Goal: Navigation & Orientation: Find specific page/section

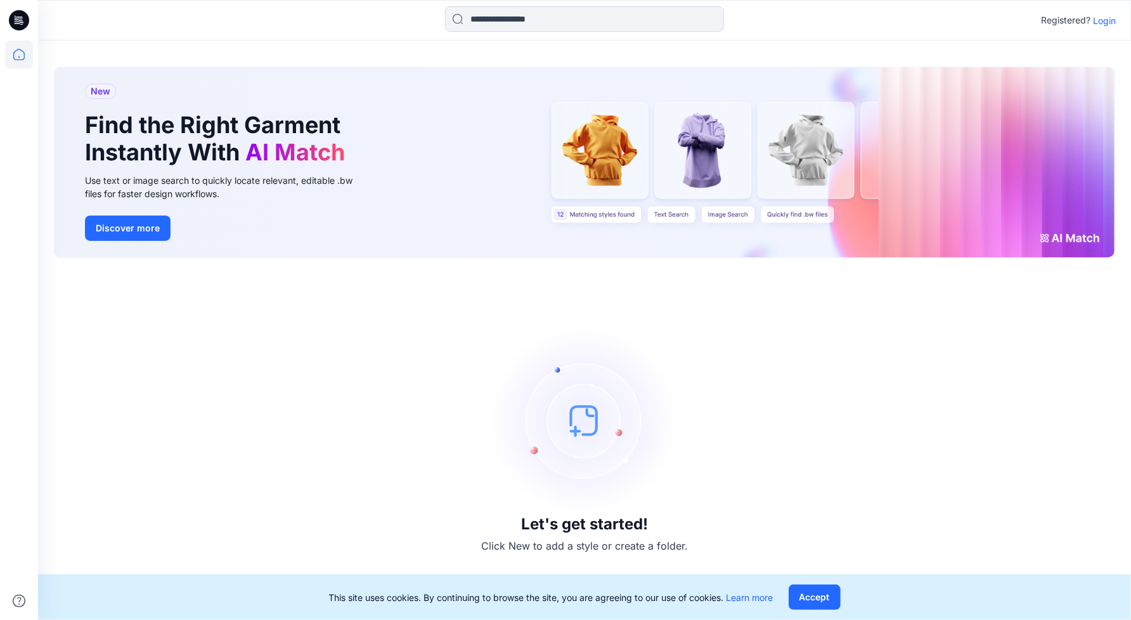
click at [1109, 16] on p "Login" at bounding box center [1104, 20] width 23 height 13
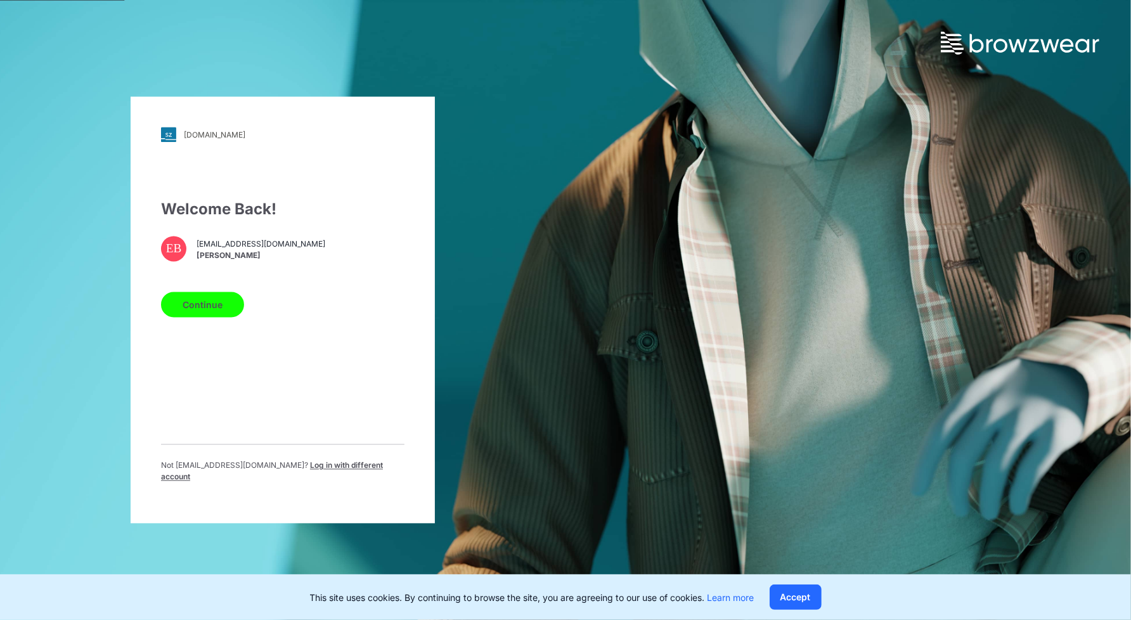
click at [347, 474] on span "Log in with different account" at bounding box center [272, 471] width 222 height 21
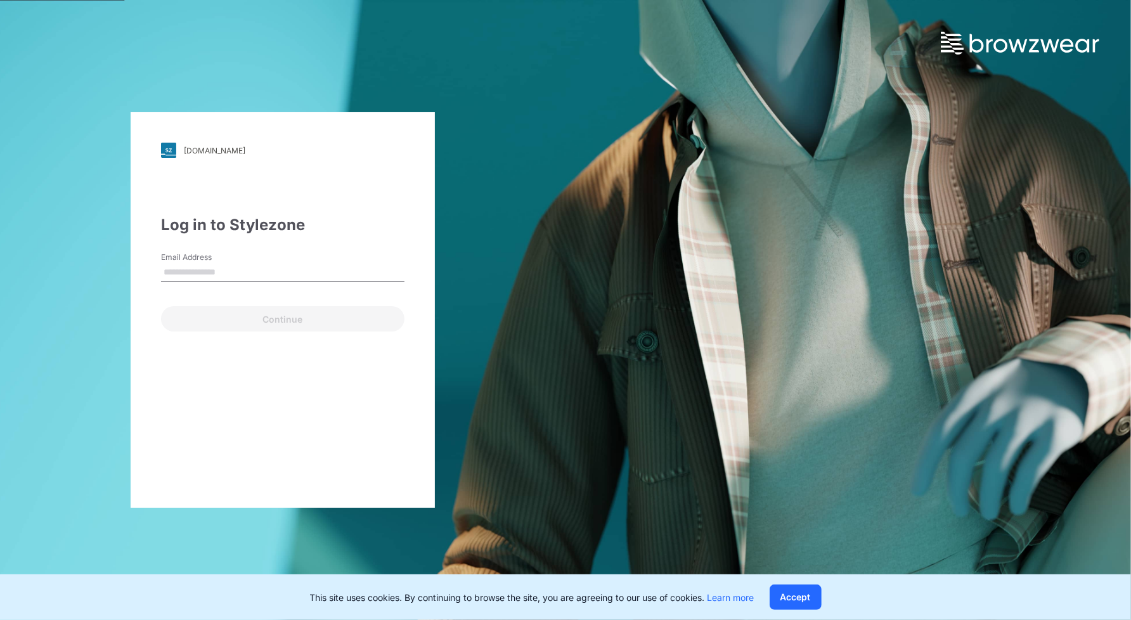
click at [228, 264] on input "Email Address" at bounding box center [283, 272] width 244 height 19
type input "**********"
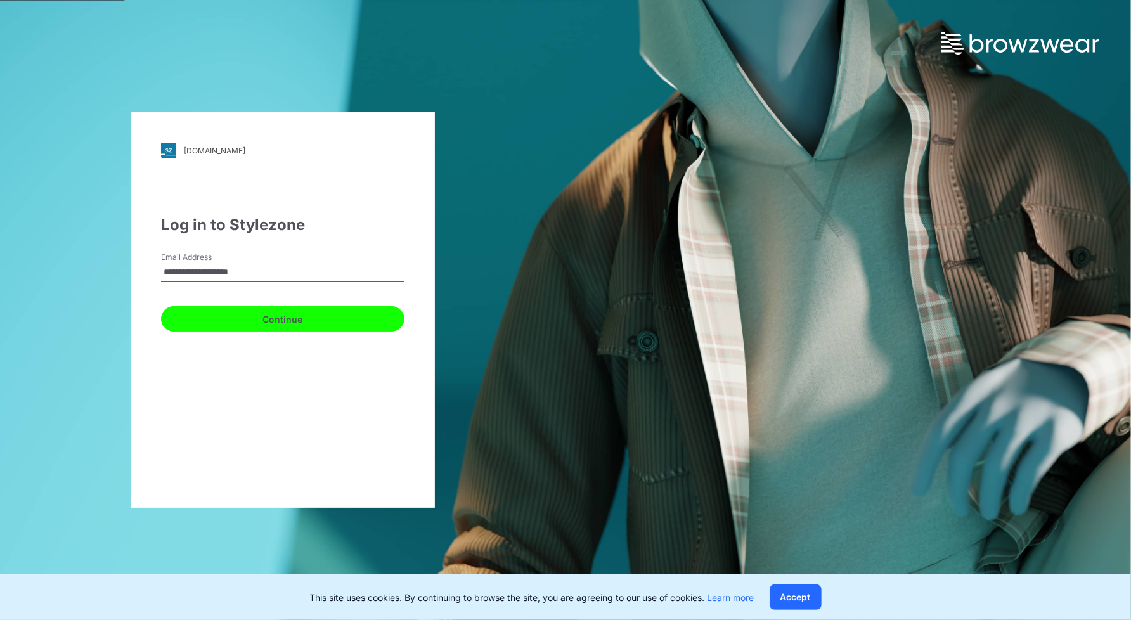
click at [203, 317] on button "Continue" at bounding box center [283, 318] width 244 height 25
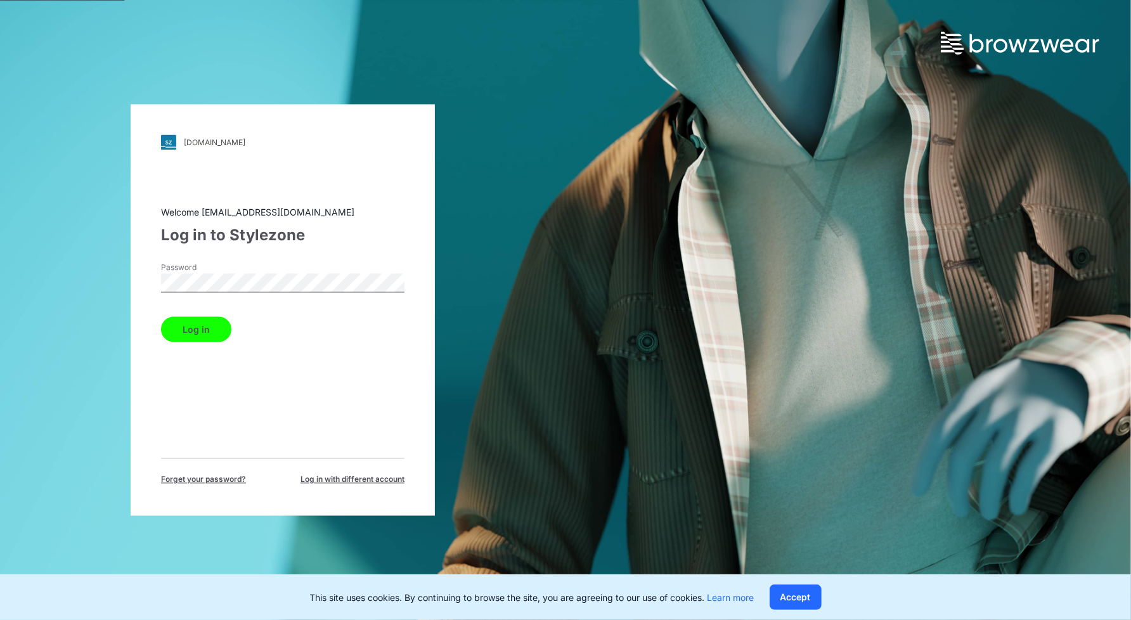
click at [161, 317] on button "Log in" at bounding box center [196, 329] width 70 height 25
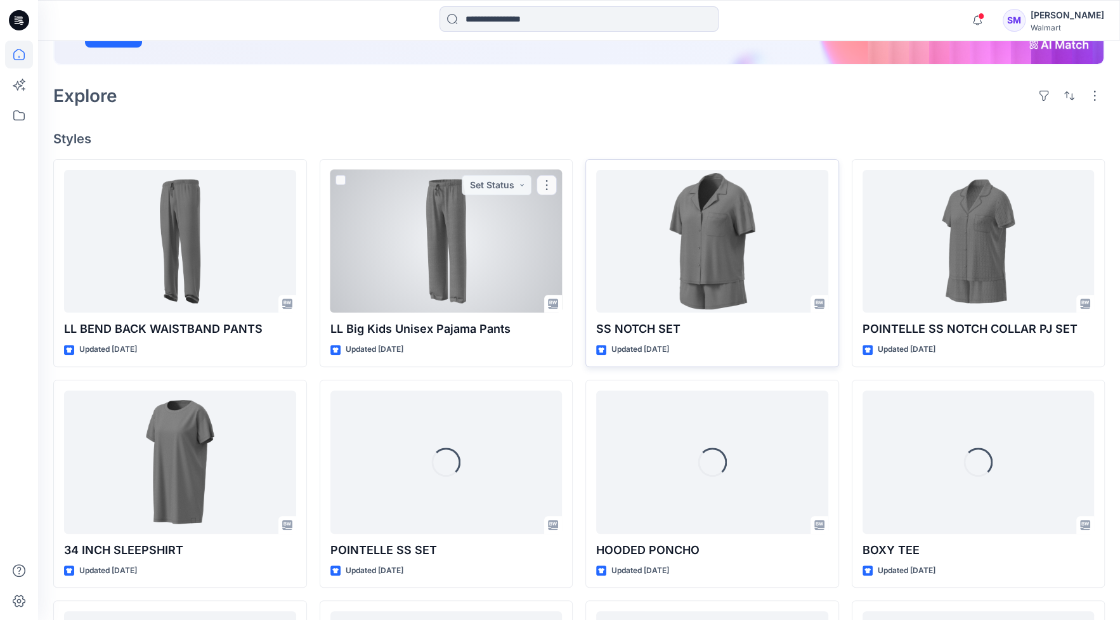
scroll to position [238, 0]
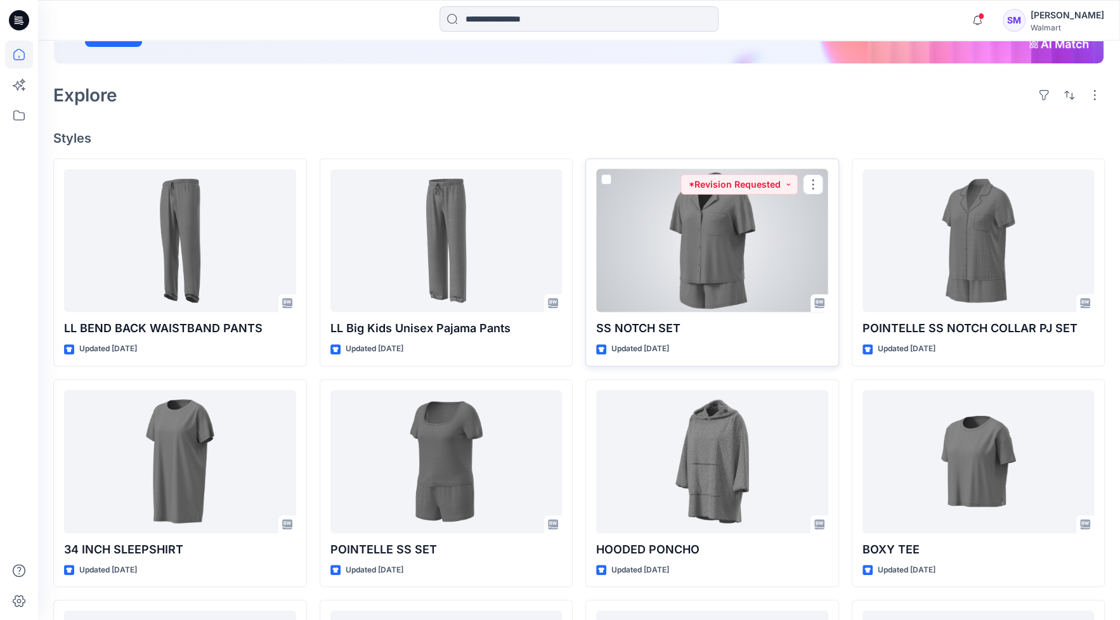
click at [777, 290] on div at bounding box center [712, 240] width 232 height 143
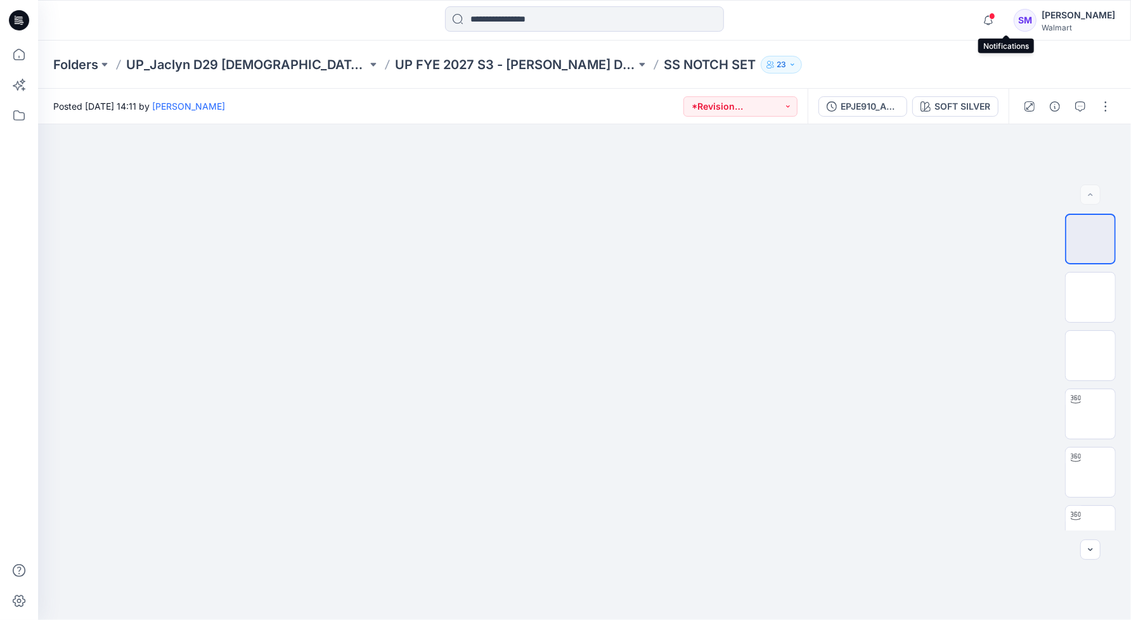
drag, startPoint x: 1006, startPoint y: 16, endPoint x: 1003, endPoint y: 41, distance: 24.9
click at [990, 16] on icon "button" at bounding box center [988, 15] width 3 height 1
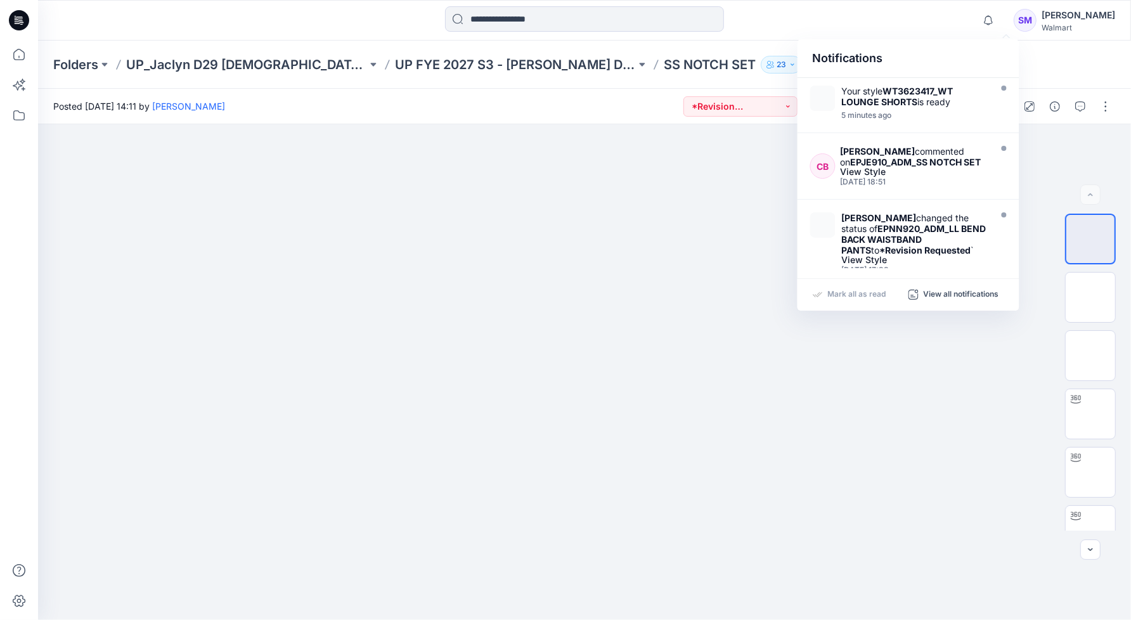
click at [845, 290] on p "Mark all as read" at bounding box center [857, 294] width 58 height 11
click at [908, 417] on div at bounding box center [584, 372] width 1093 height 496
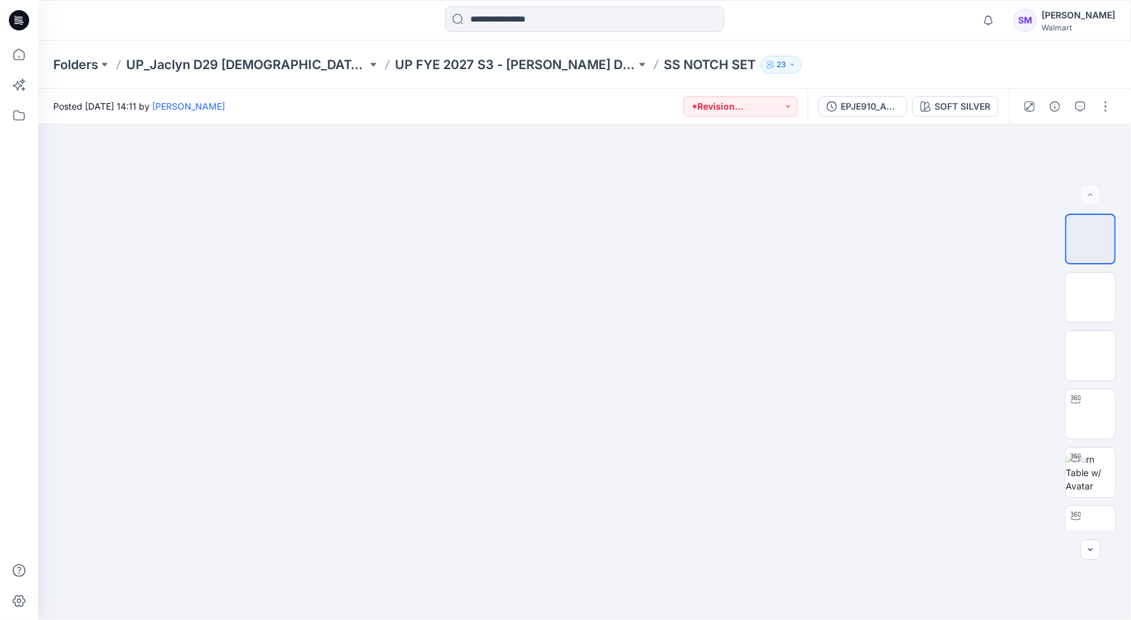
click at [869, 25] on div "Notifications Your style WT3623417_WT LOUNGE SHORTS is ready 5 minutes ago CB […" at bounding box center [584, 20] width 1093 height 28
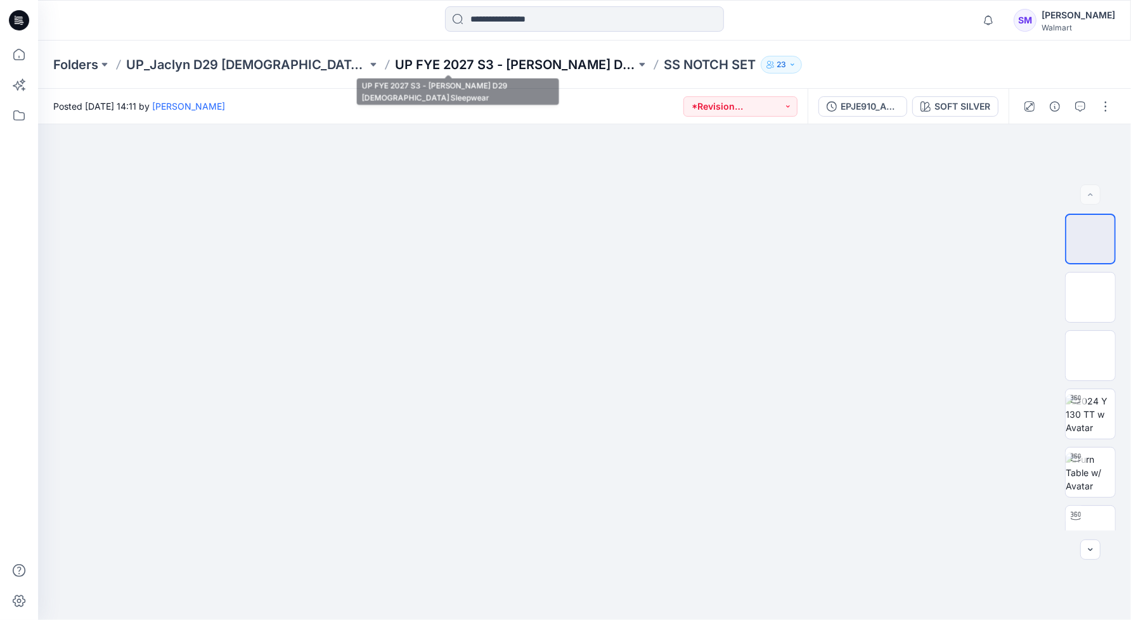
click at [493, 61] on p "UP FYE 2027 S3 - [PERSON_NAME] D29 [DEMOGRAPHIC_DATA] Sleepwear" at bounding box center [515, 65] width 241 height 18
